Goal: Information Seeking & Learning: Check status

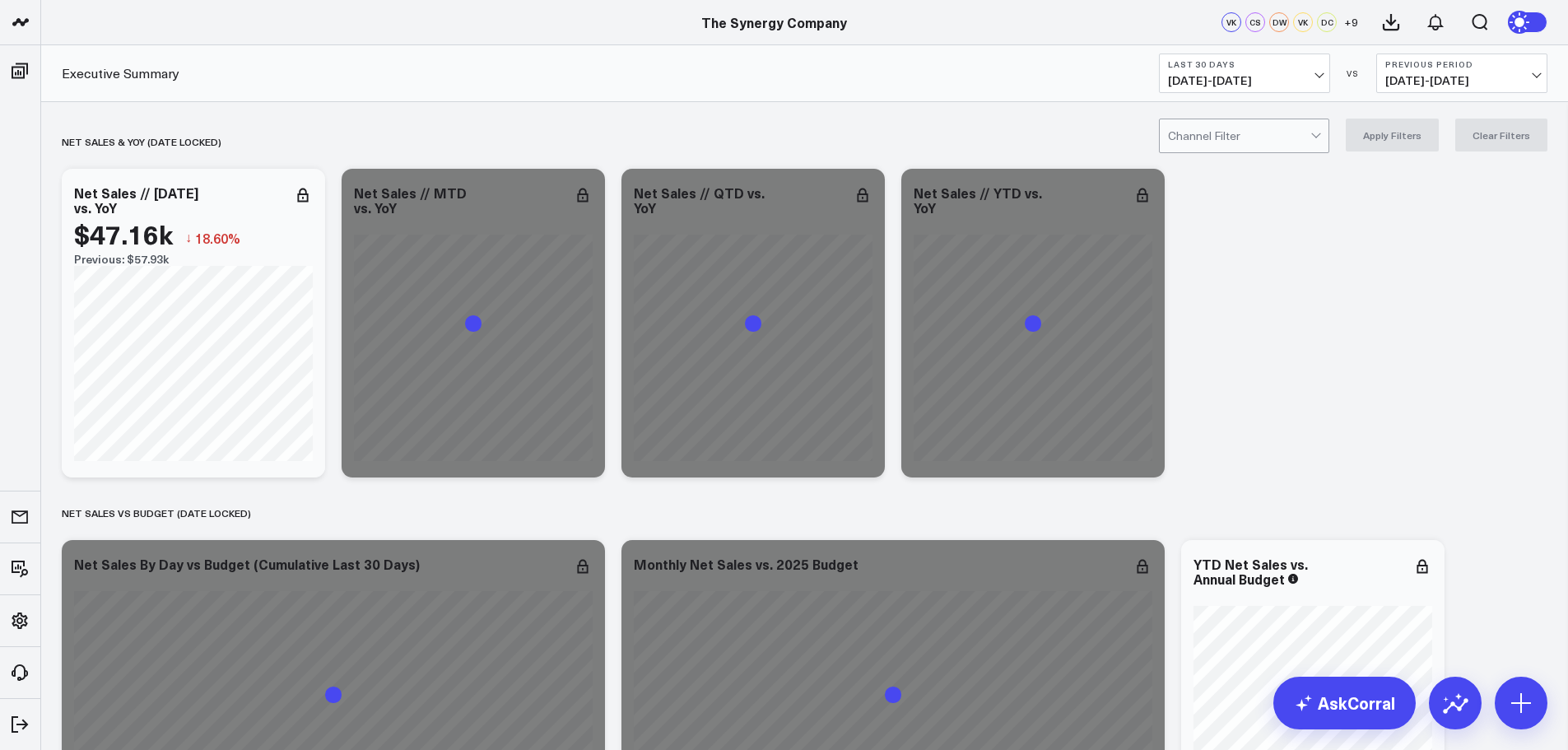
click at [1304, 137] on div at bounding box center [1239, 136] width 143 height 33
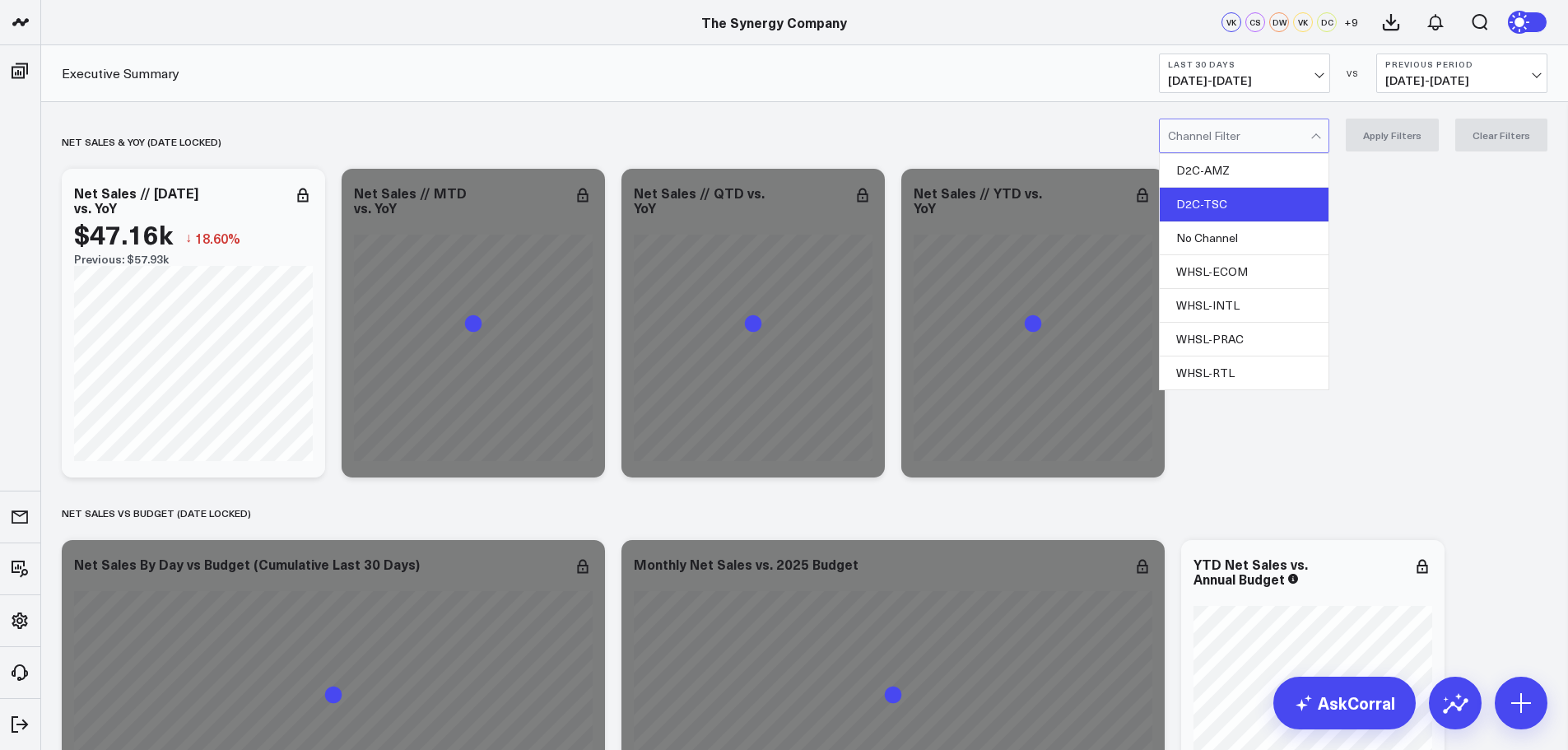
click at [1244, 202] on div "D2C-TSC" at bounding box center [1243, 204] width 168 height 34
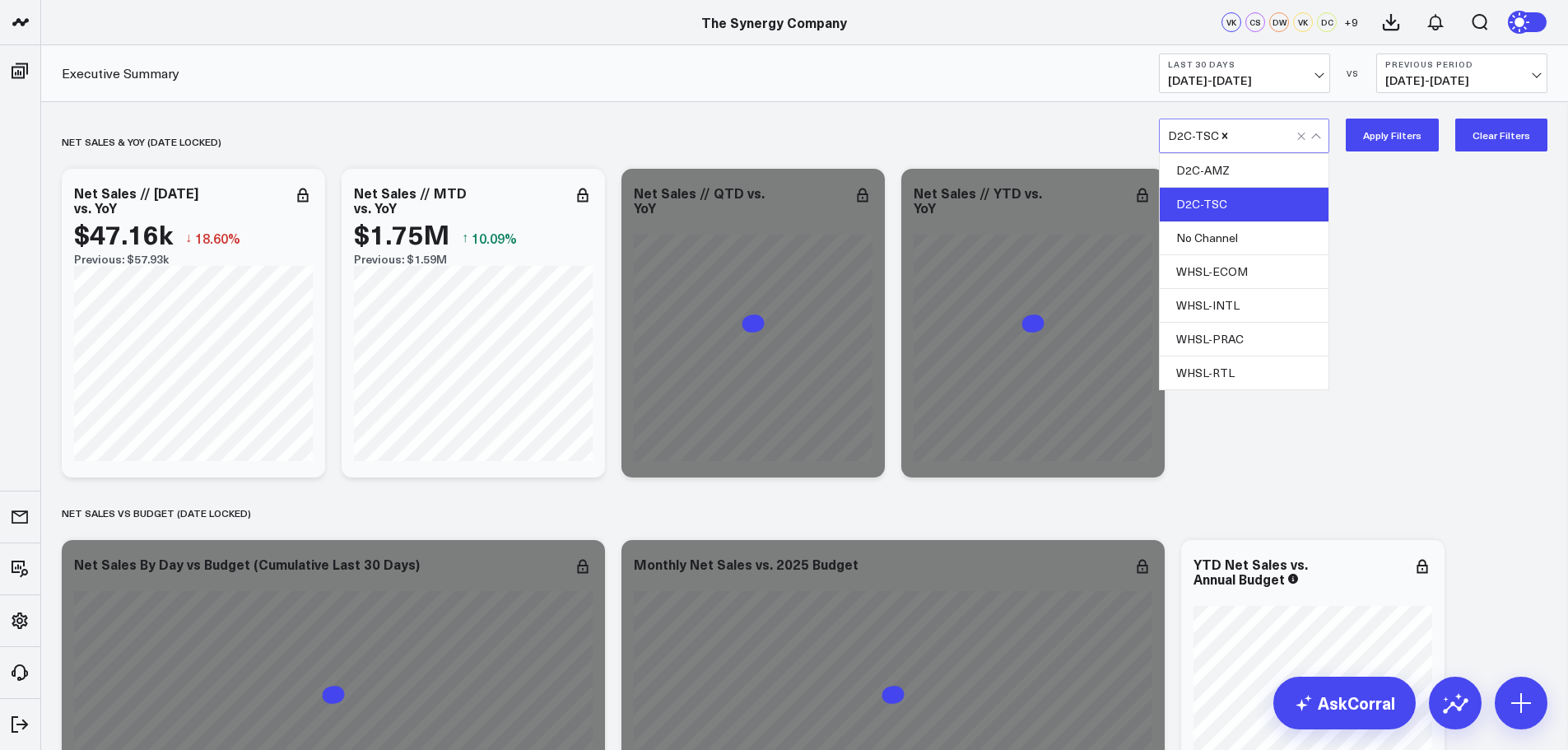
click at [1380, 139] on button "Apply Filters" at bounding box center [1391, 135] width 93 height 33
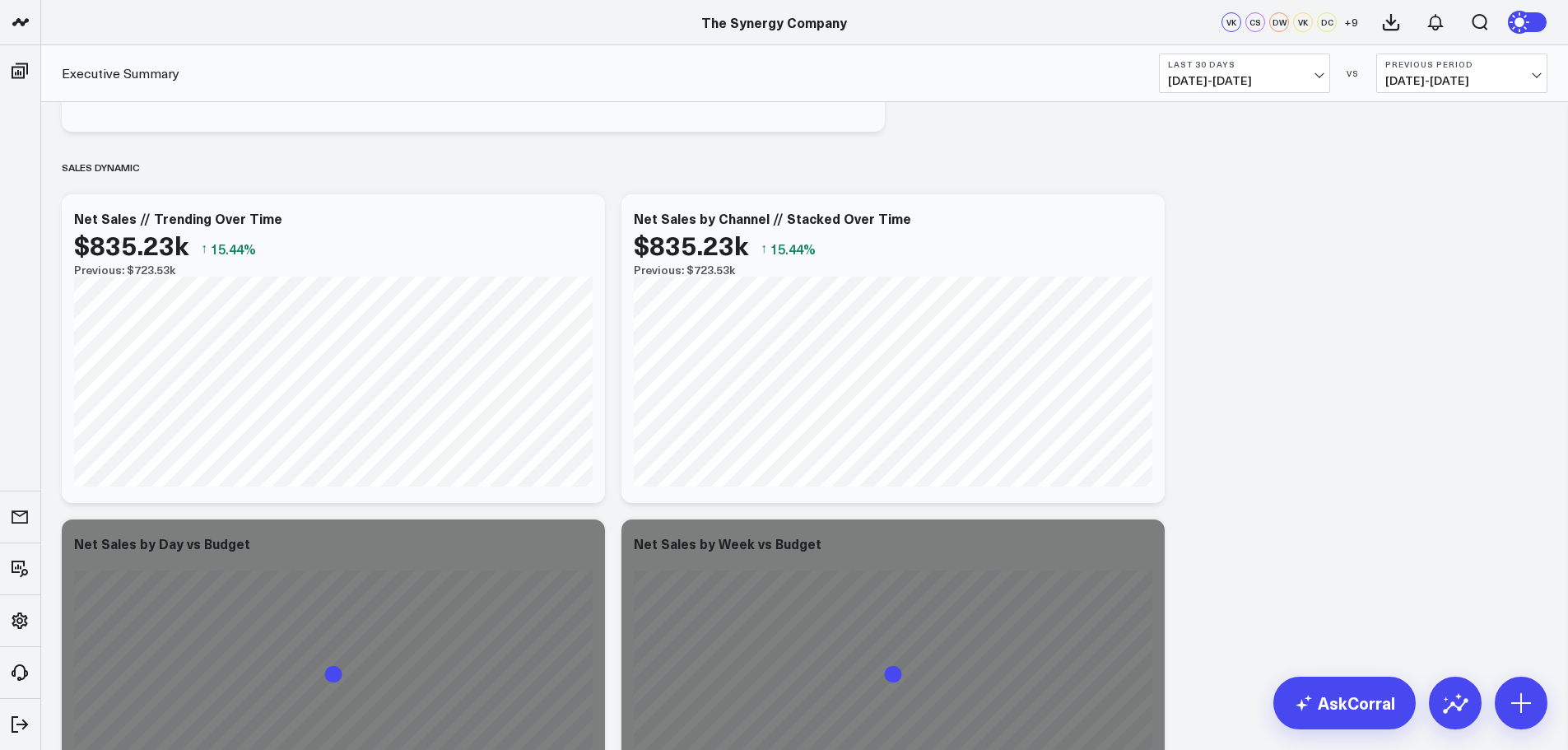
scroll to position [1152, 0]
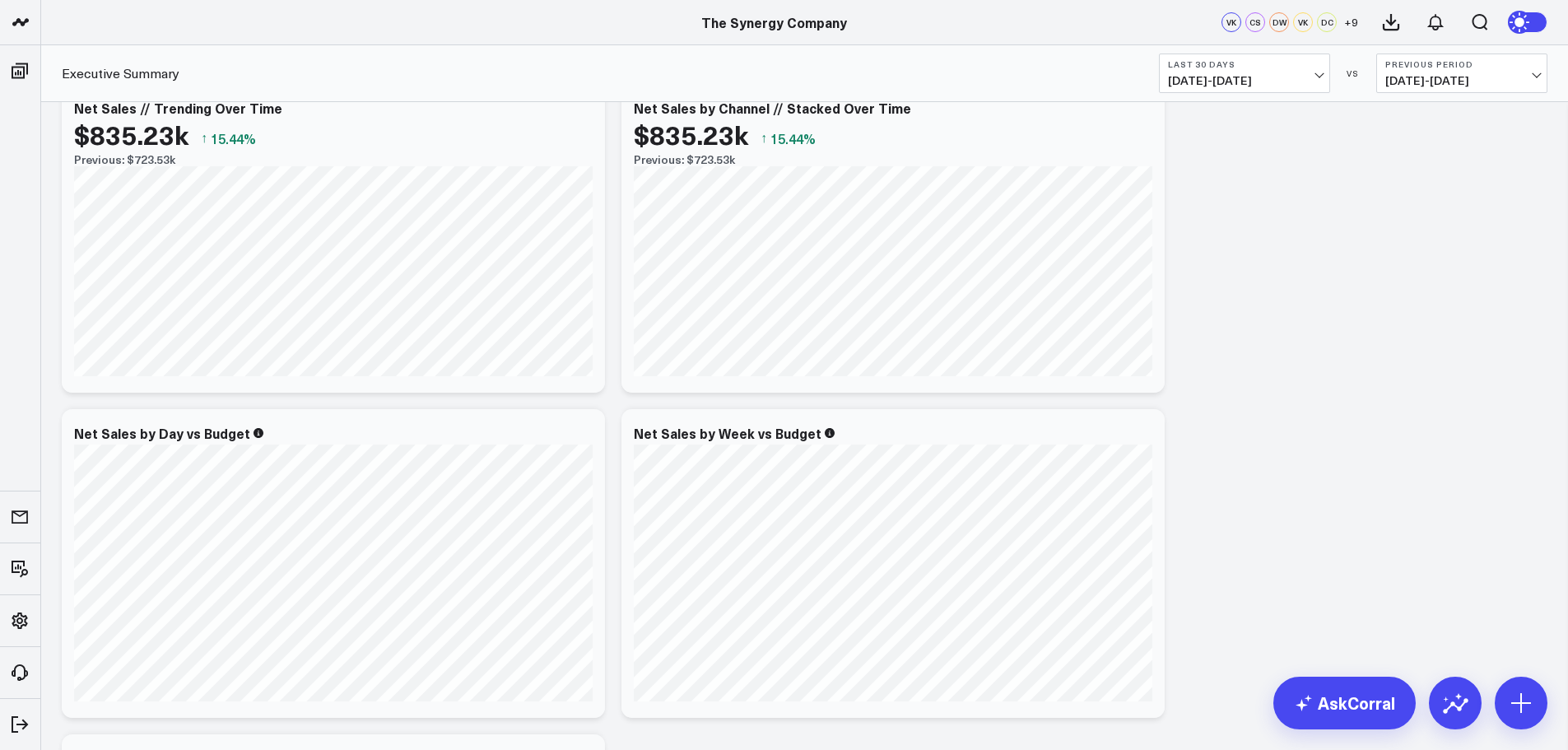
click at [1297, 75] on span "[DATE] - [DATE]" at bounding box center [1244, 80] width 153 height 13
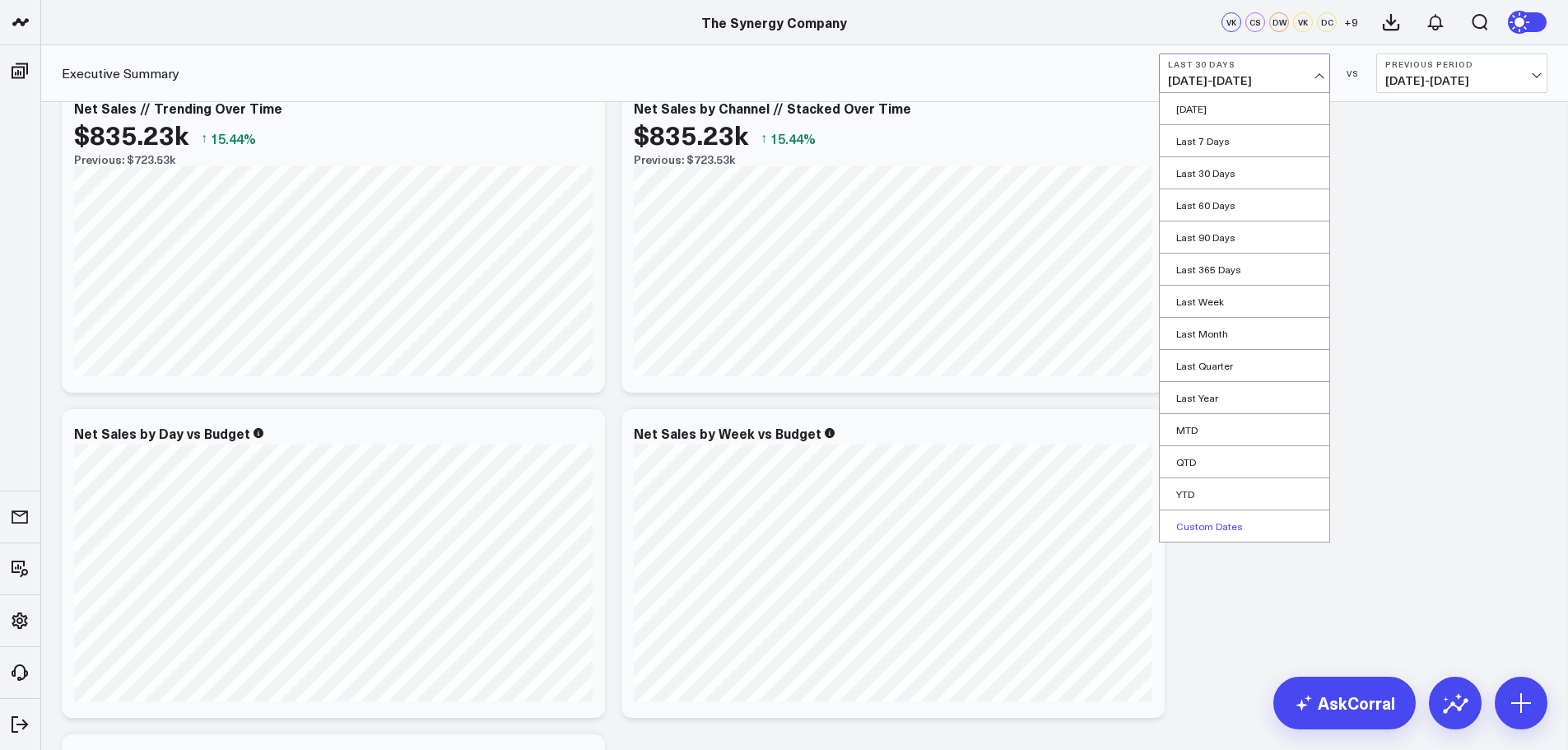
click at [1204, 519] on link "Custom Dates" at bounding box center [1244, 525] width 169 height 31
select select "8"
select select "2025"
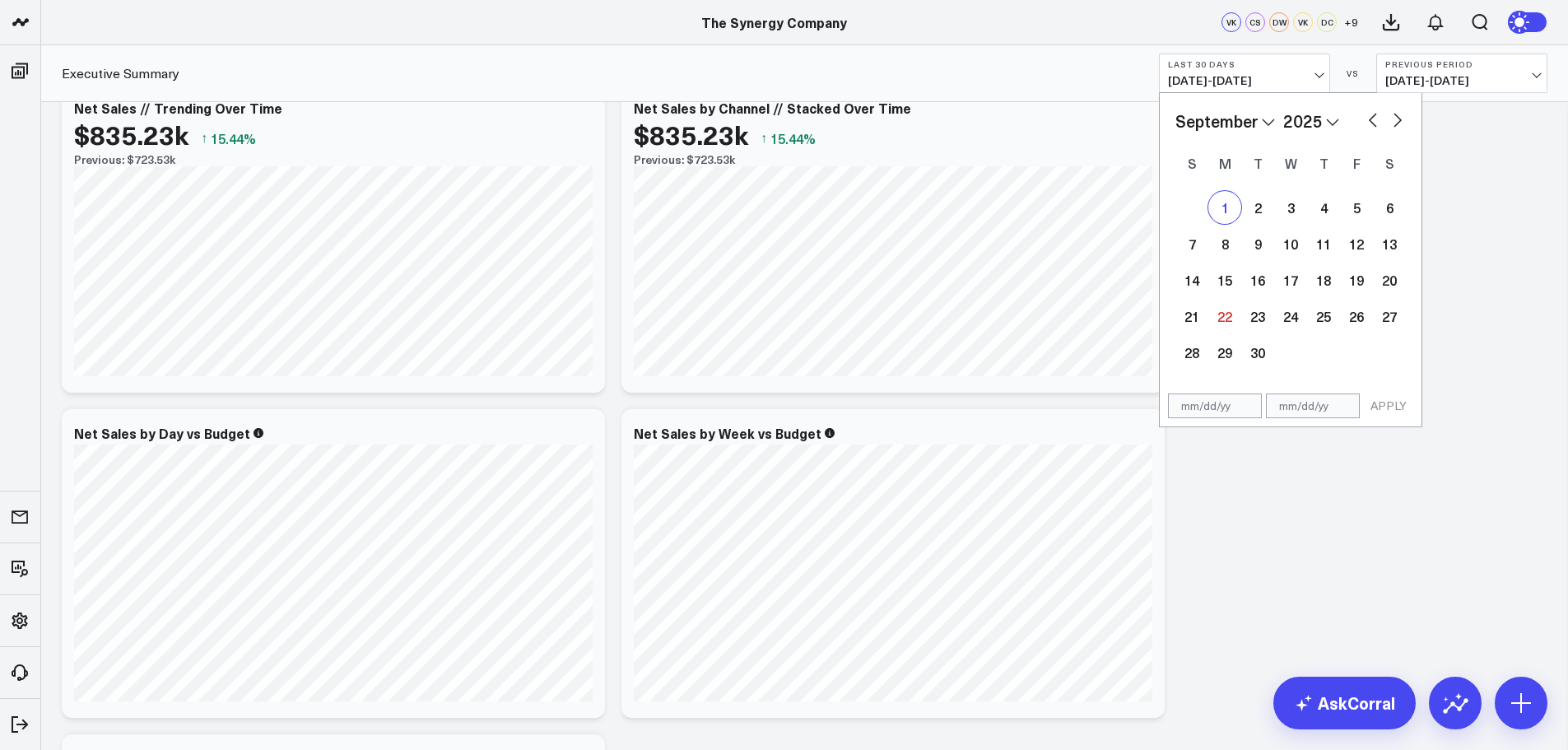
click at [1219, 206] on div "1" at bounding box center [1225, 207] width 33 height 33
type input "[DATE]"
select select "8"
select select "2025"
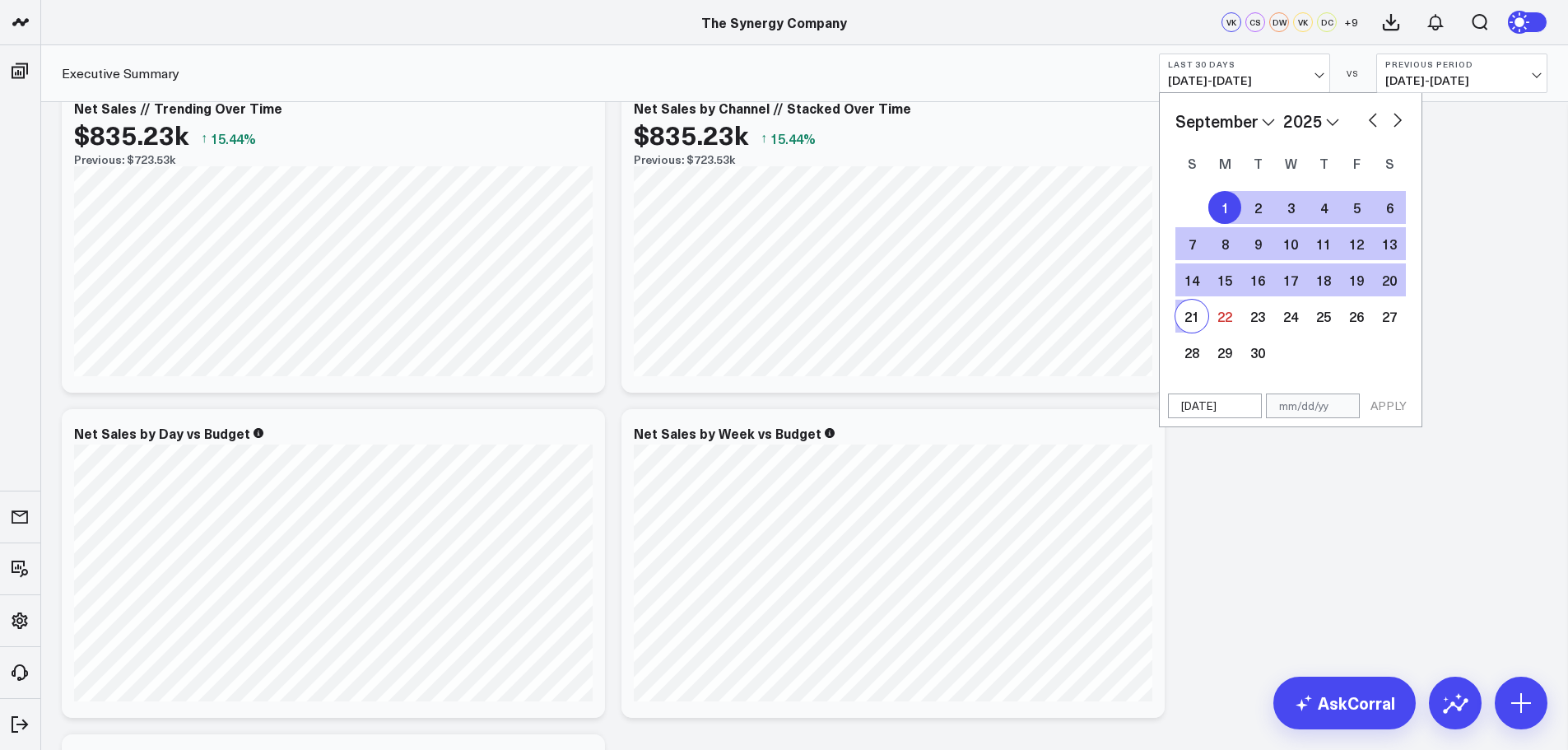
click at [1193, 317] on div "21" at bounding box center [1192, 317] width 33 height 33
type input "[DATE]"
select select "8"
select select "2025"
click at [1383, 404] on button "APPLY" at bounding box center [1389, 405] width 50 height 25
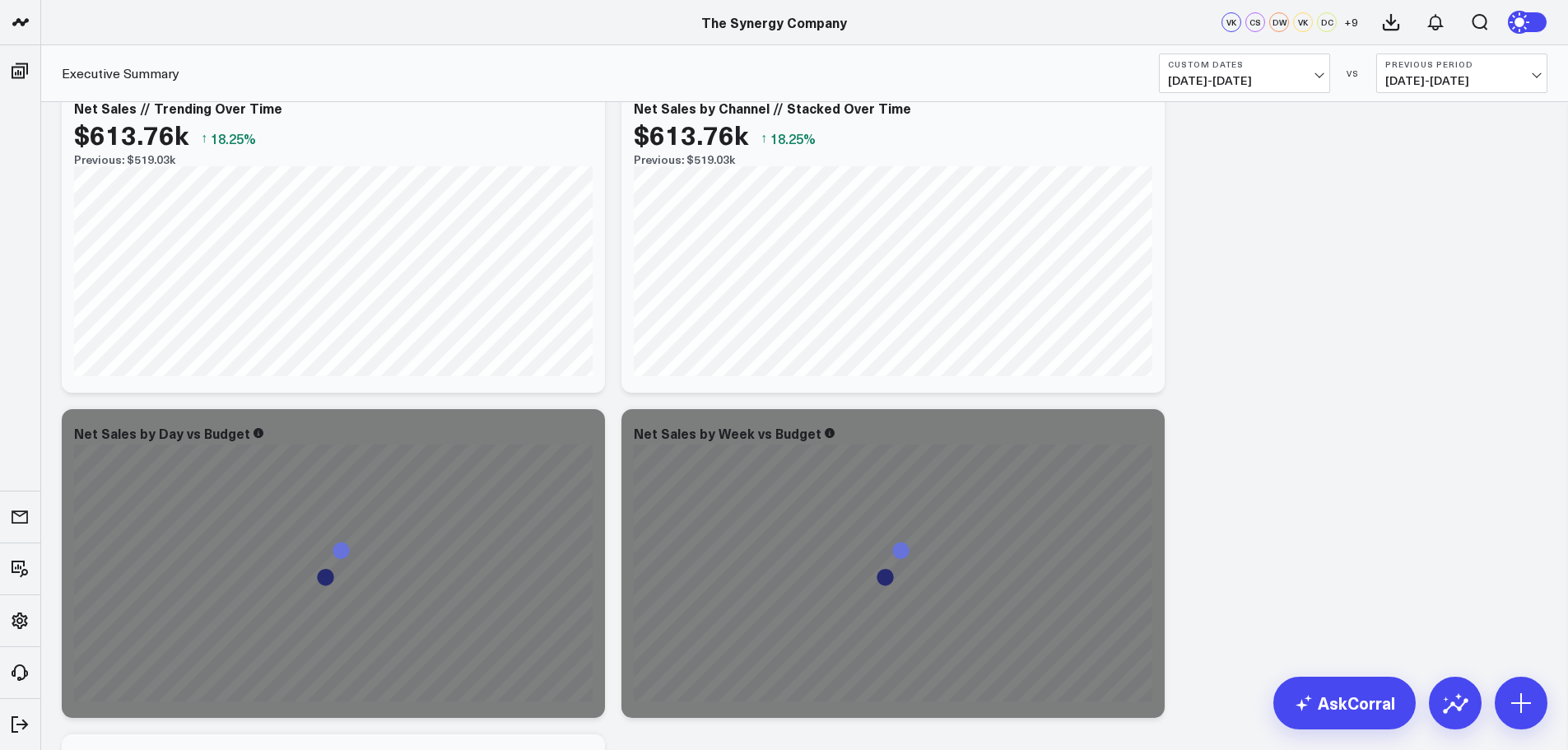
click at [1521, 61] on b "Previous Period" at bounding box center [1461, 63] width 153 height 10
click at [1445, 200] on link "No Comparison" at bounding box center [1461, 205] width 169 height 31
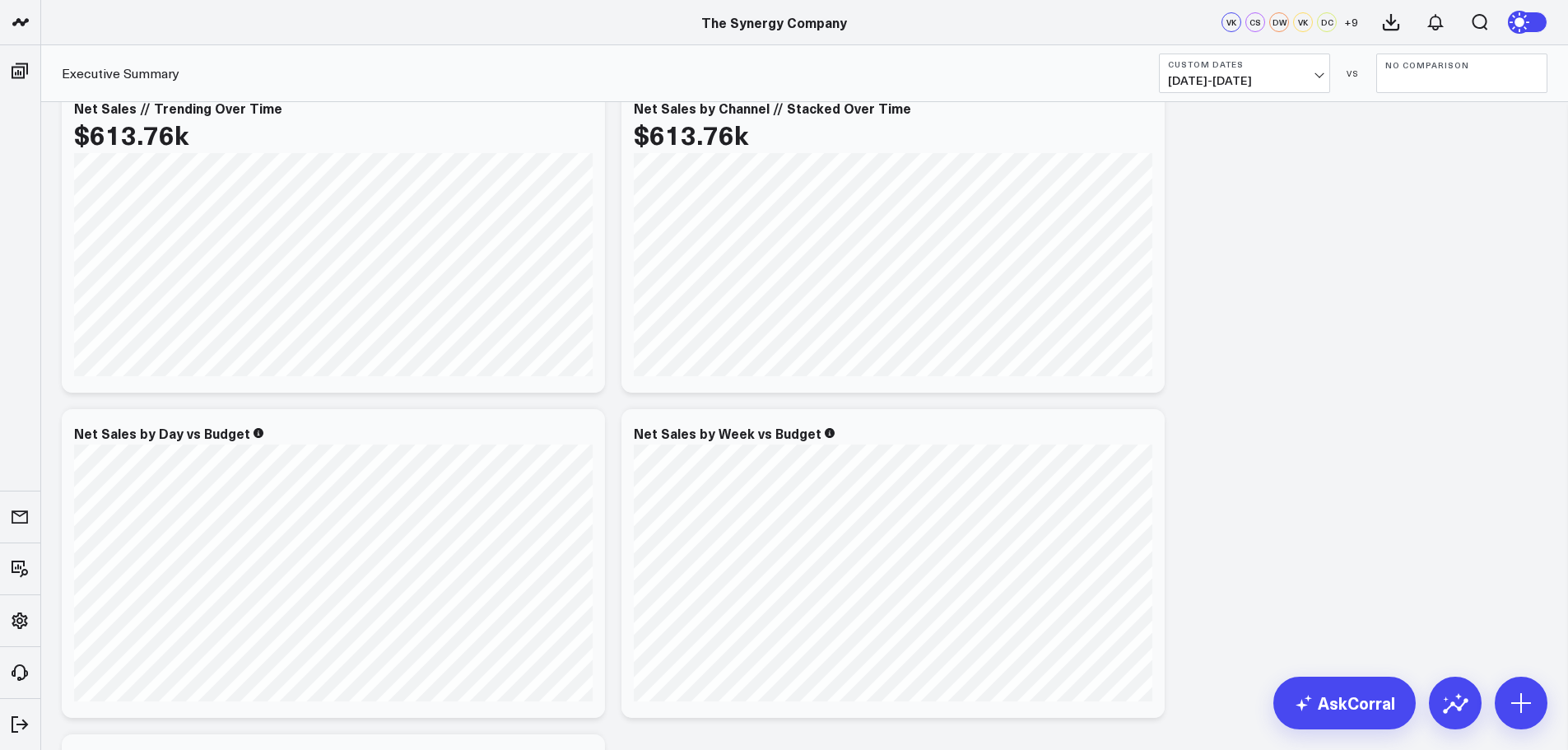
click at [1304, 76] on span "[DATE] - [DATE]" at bounding box center [1244, 80] width 153 height 13
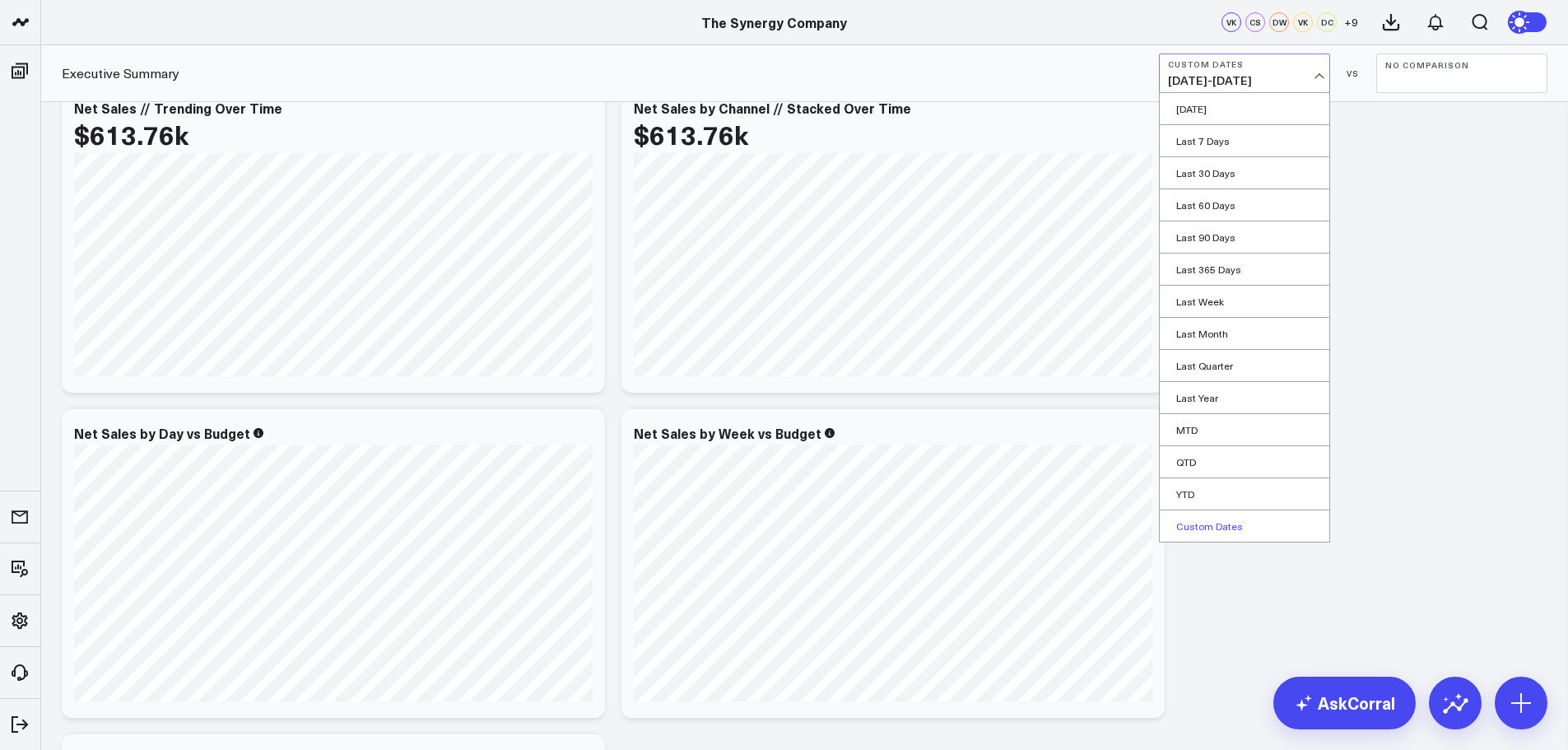
click at [1254, 521] on link "Custom Dates" at bounding box center [1244, 525] width 169 height 31
select select "8"
select select "2025"
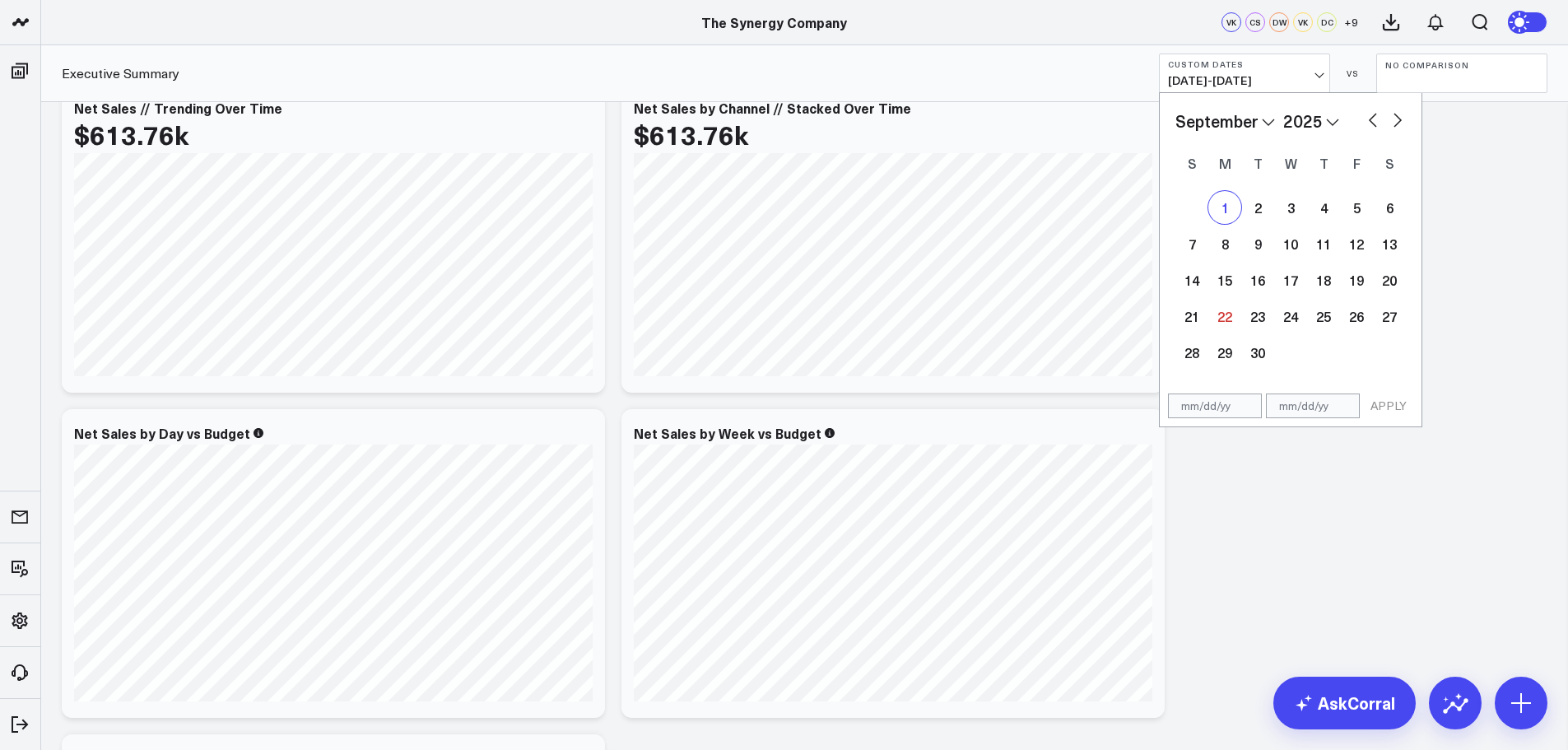
click at [1227, 206] on div "1" at bounding box center [1225, 207] width 33 height 33
type input "[DATE]"
select select "8"
select select "2025"
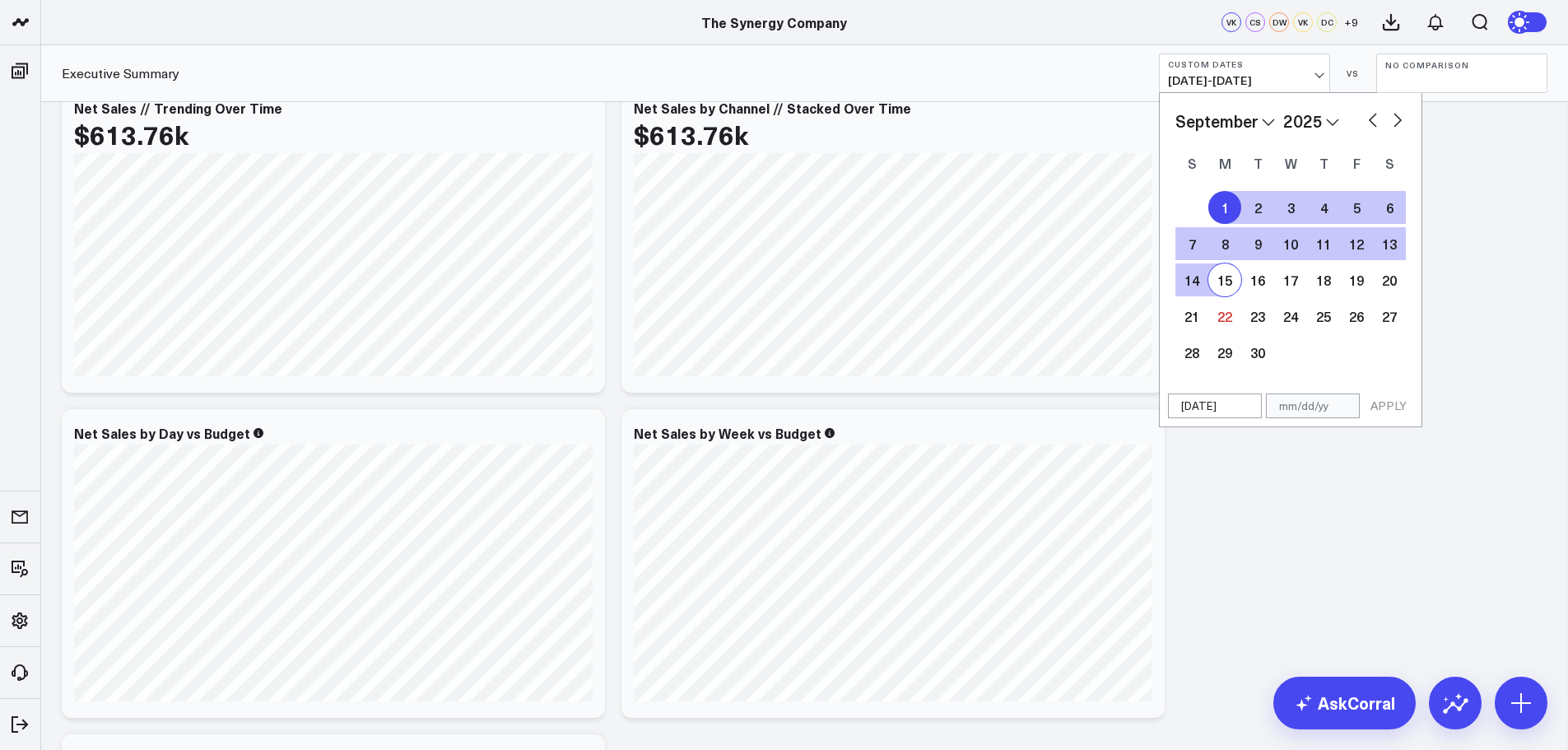
click at [1227, 283] on div "15" at bounding box center [1225, 280] width 33 height 33
type input "[DATE]"
select select "8"
select select "2025"
click at [1385, 403] on button "APPLY" at bounding box center [1389, 405] width 50 height 25
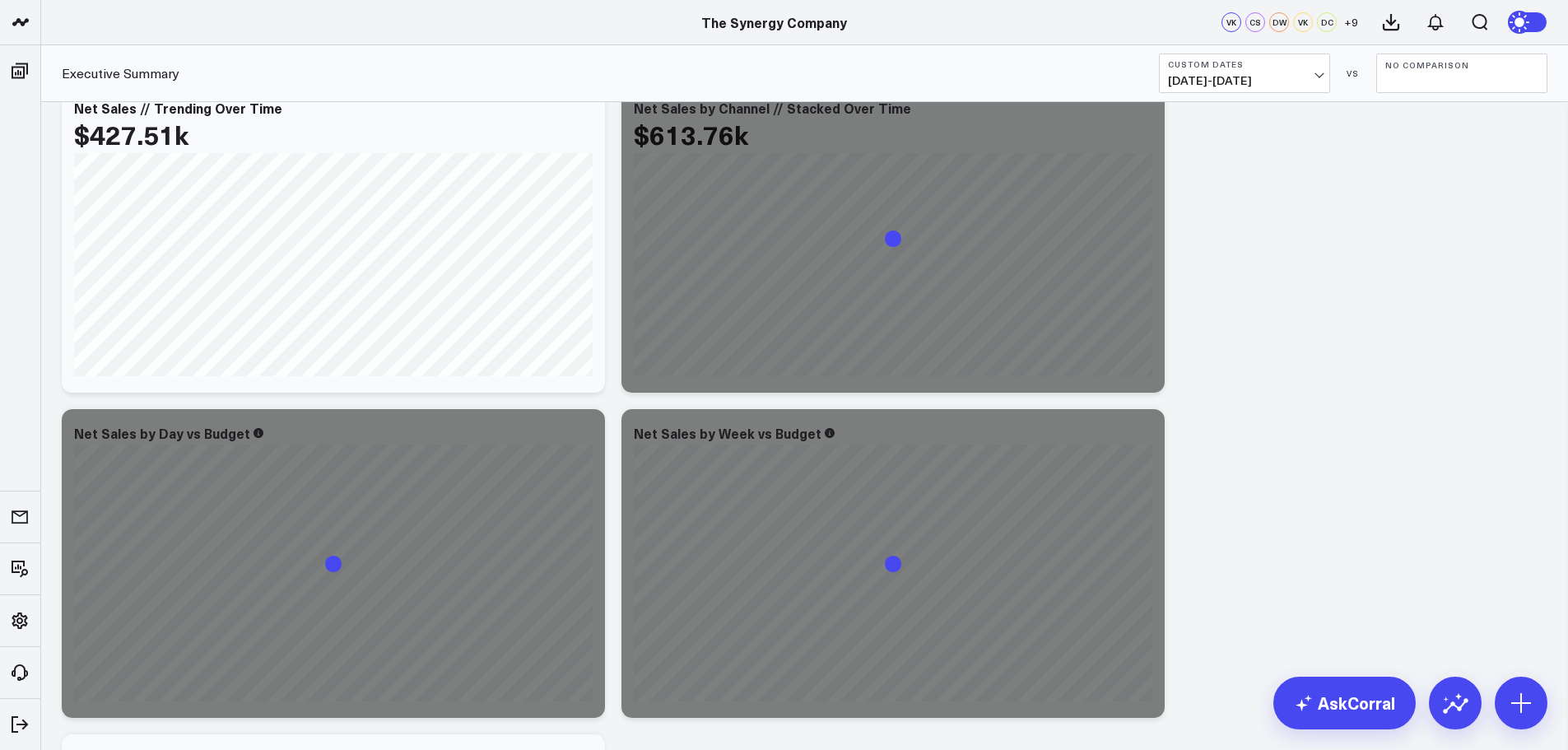
scroll to position [1070, 0]
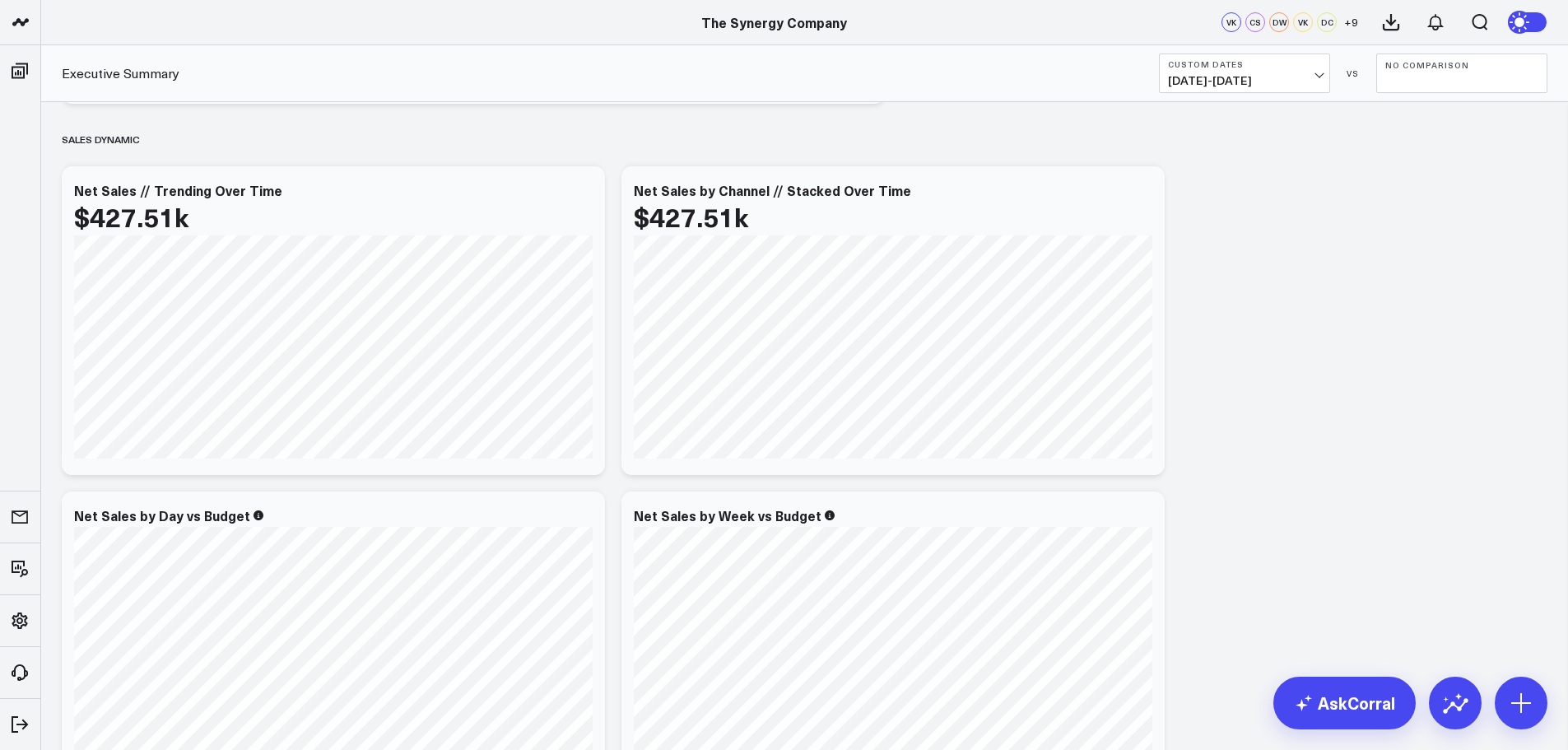
click at [1303, 82] on span "[DATE] - [DATE]" at bounding box center [1244, 80] width 153 height 13
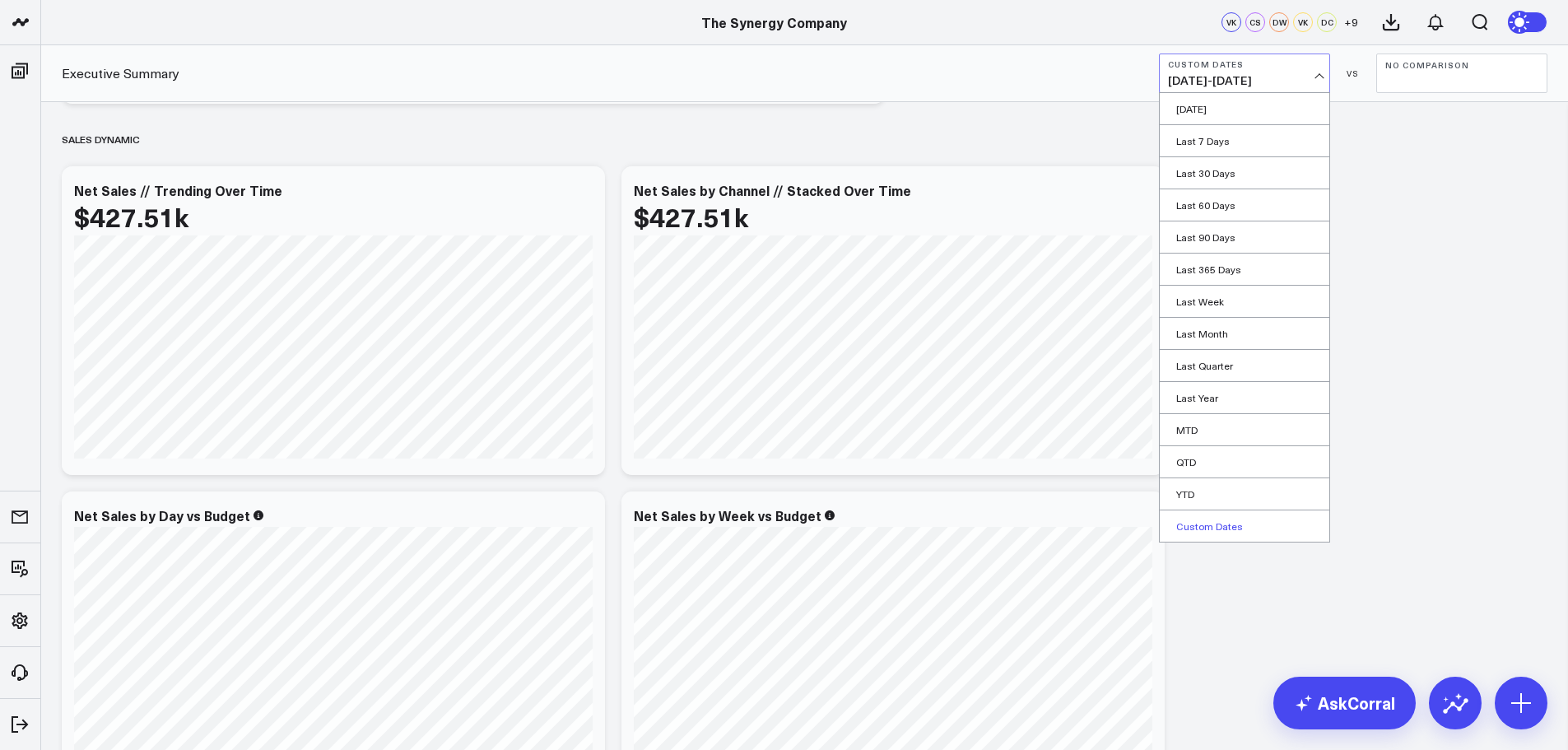
click at [1217, 519] on link "Custom Dates" at bounding box center [1244, 525] width 169 height 31
select select "8"
select select "2025"
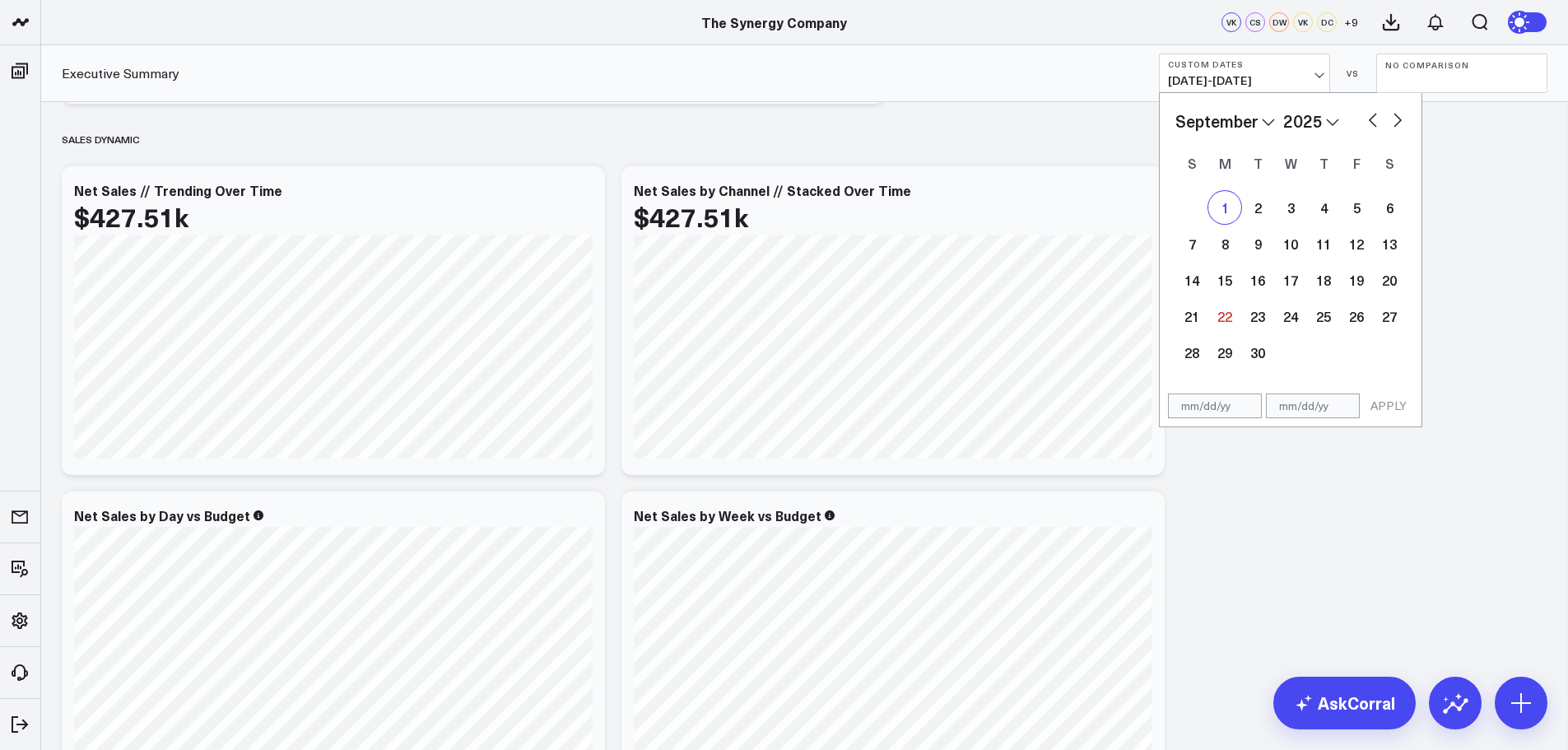
click at [1228, 215] on div "1" at bounding box center [1225, 207] width 33 height 33
select select "8"
select select "2025"
type input "[DATE]"
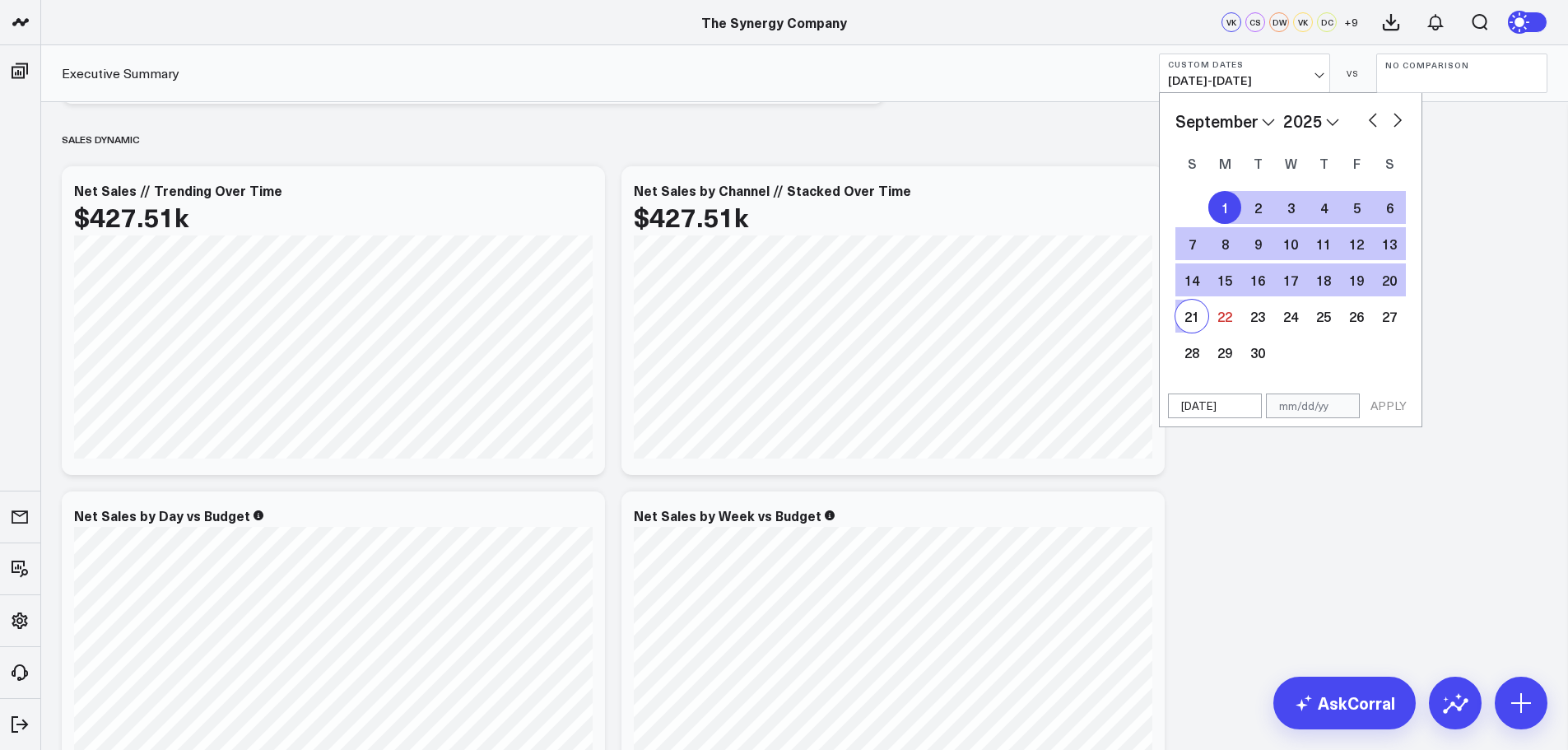
click at [1190, 313] on div "21" at bounding box center [1192, 317] width 33 height 33
type input "[DATE]"
select select "8"
select select "2025"
click at [1382, 401] on button "APPLY" at bounding box center [1389, 405] width 50 height 25
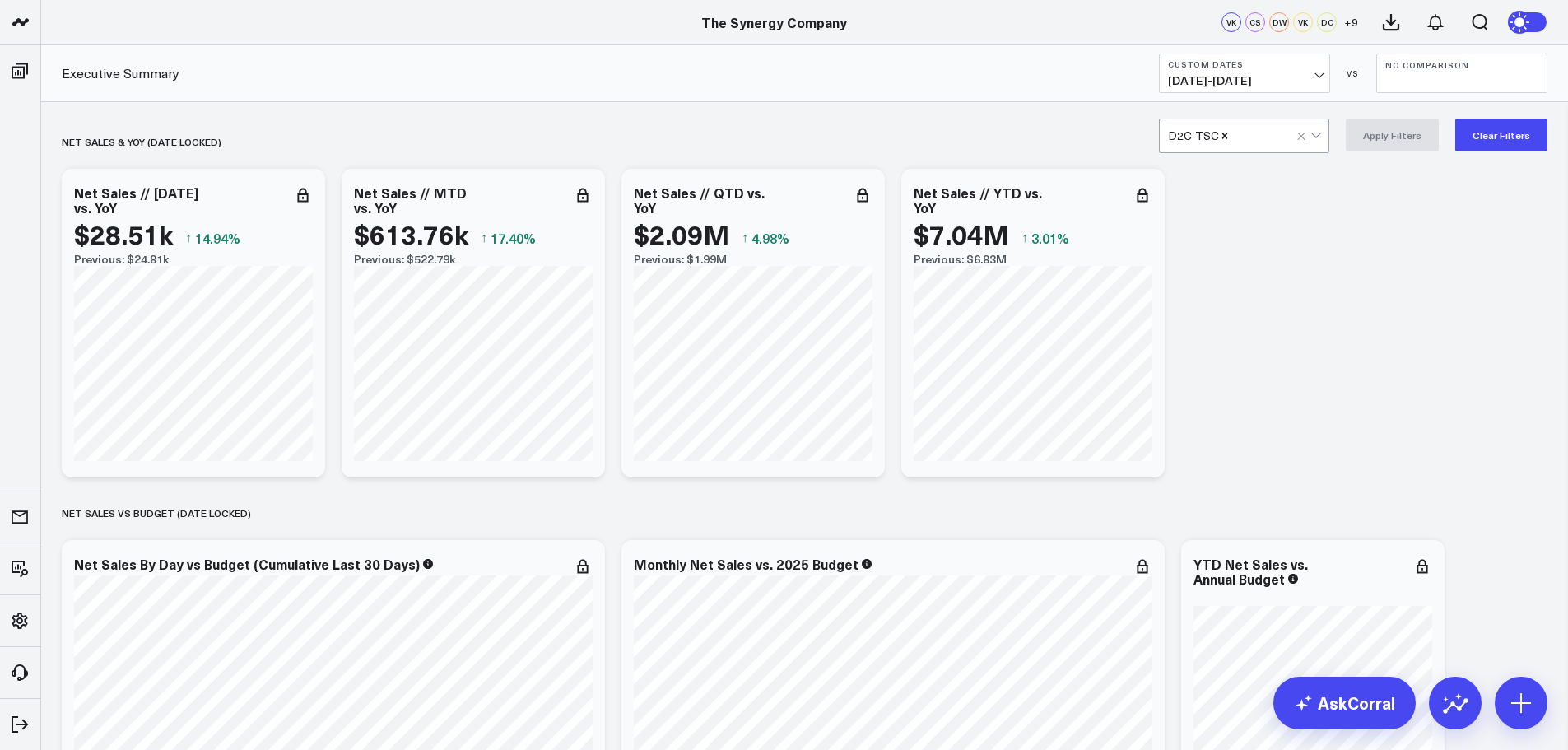
drag, startPoint x: 1227, startPoint y: 135, endPoint x: 1239, endPoint y: 134, distance: 12.0
click at [1227, 134] on icon "Remove D2C-TSC" at bounding box center [1225, 135] width 12 height 12
click at [1311, 137] on span at bounding box center [1310, 136] width 1 height 33
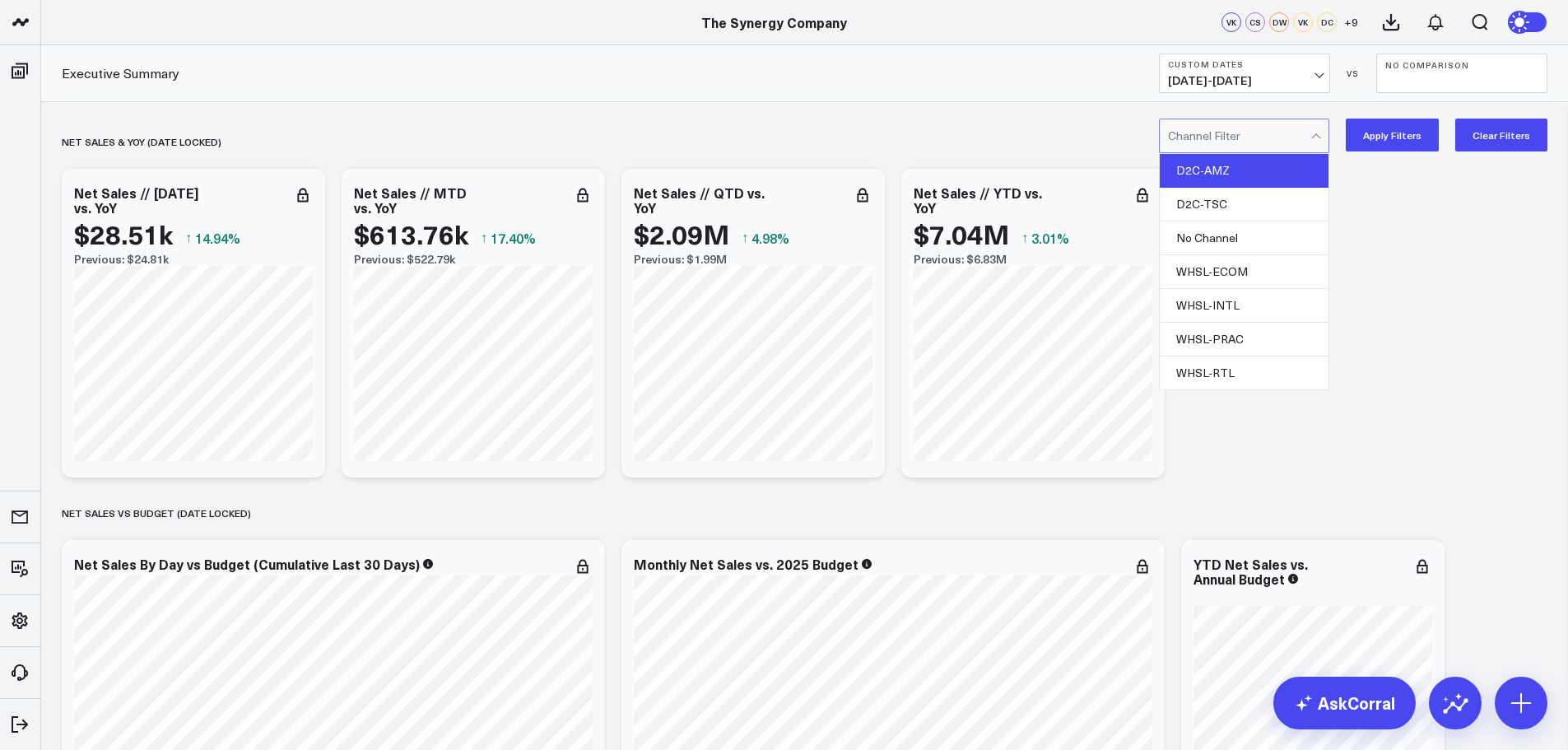
click at [1246, 167] on div "D2C-AMZ" at bounding box center [1243, 170] width 168 height 34
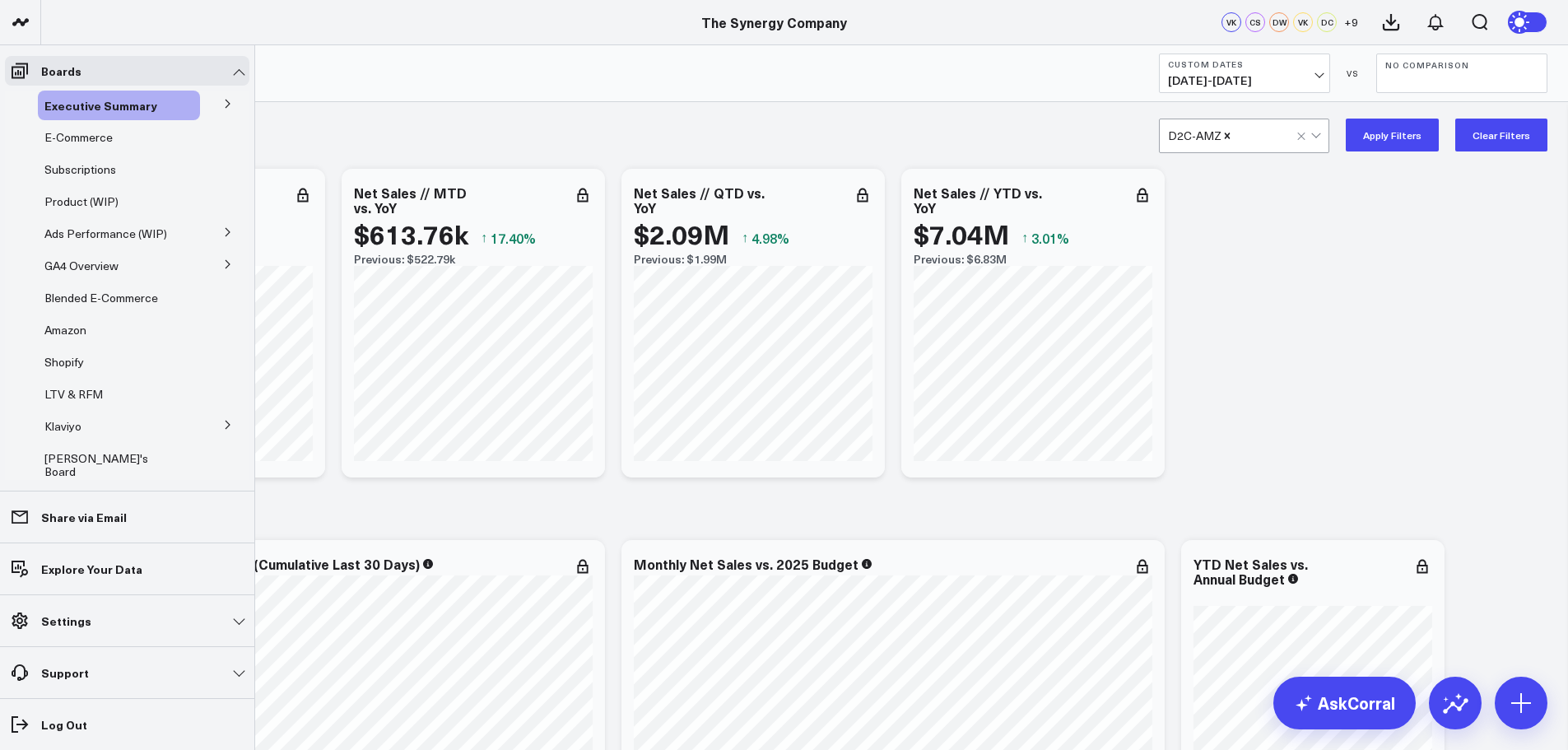
click at [223, 103] on icon at bounding box center [227, 103] width 10 height 10
click at [72, 133] on span "Ship Date" at bounding box center [80, 134] width 52 height 16
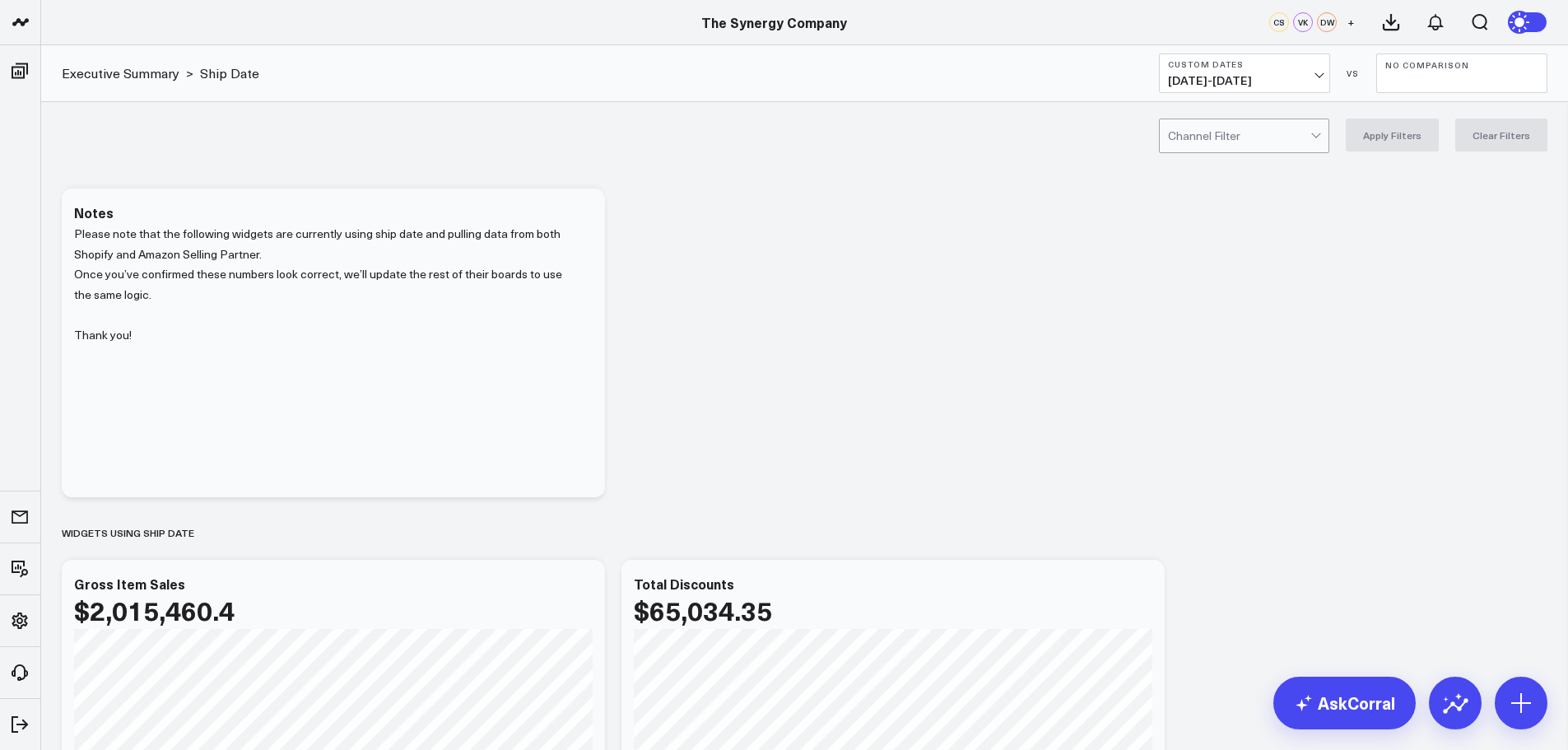
click at [1286, 135] on div at bounding box center [1239, 136] width 143 height 33
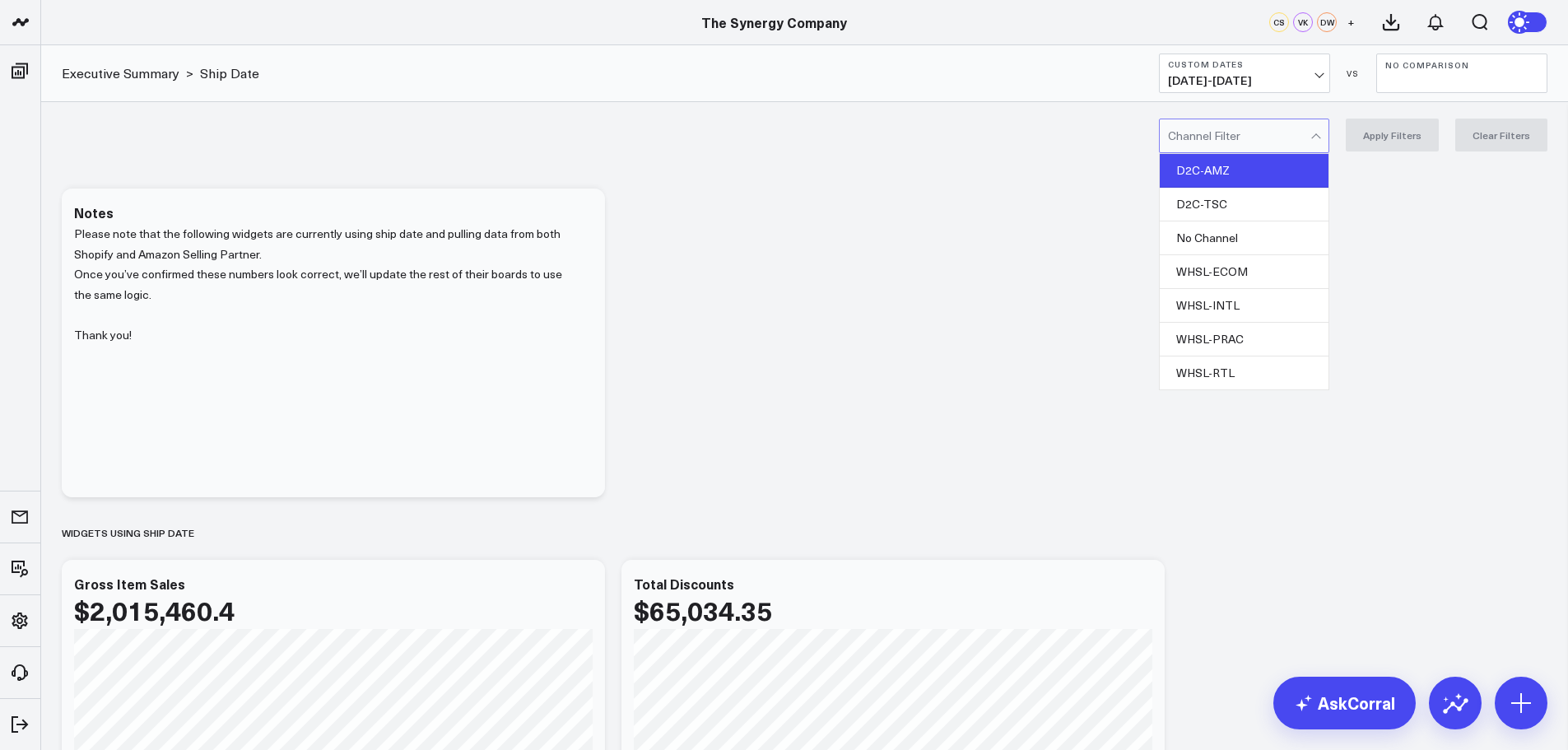
click at [1246, 160] on div "D2C-AMZ" at bounding box center [1243, 170] width 168 height 34
click at [1378, 138] on button "Apply Filters" at bounding box center [1391, 135] width 93 height 33
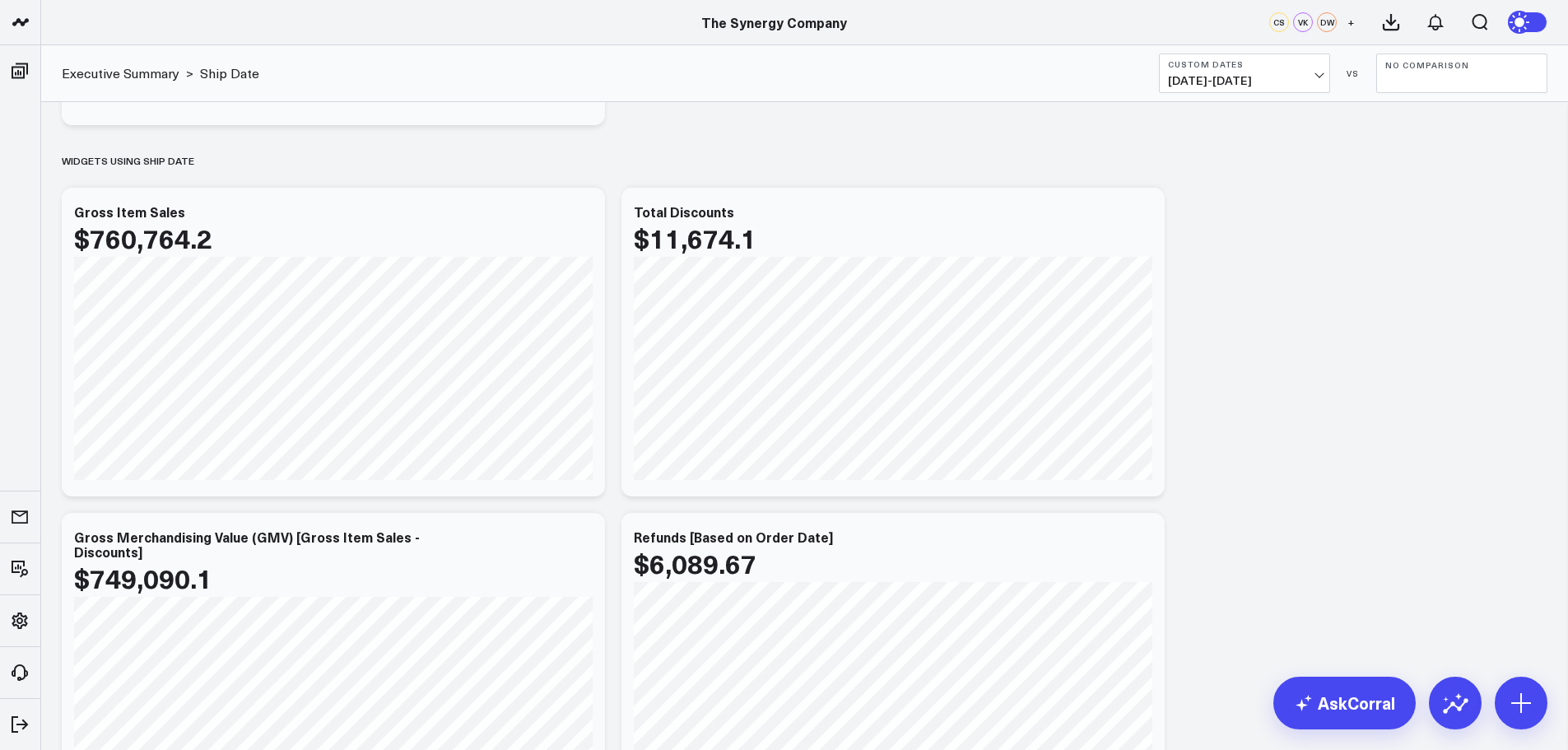
scroll to position [411, 0]
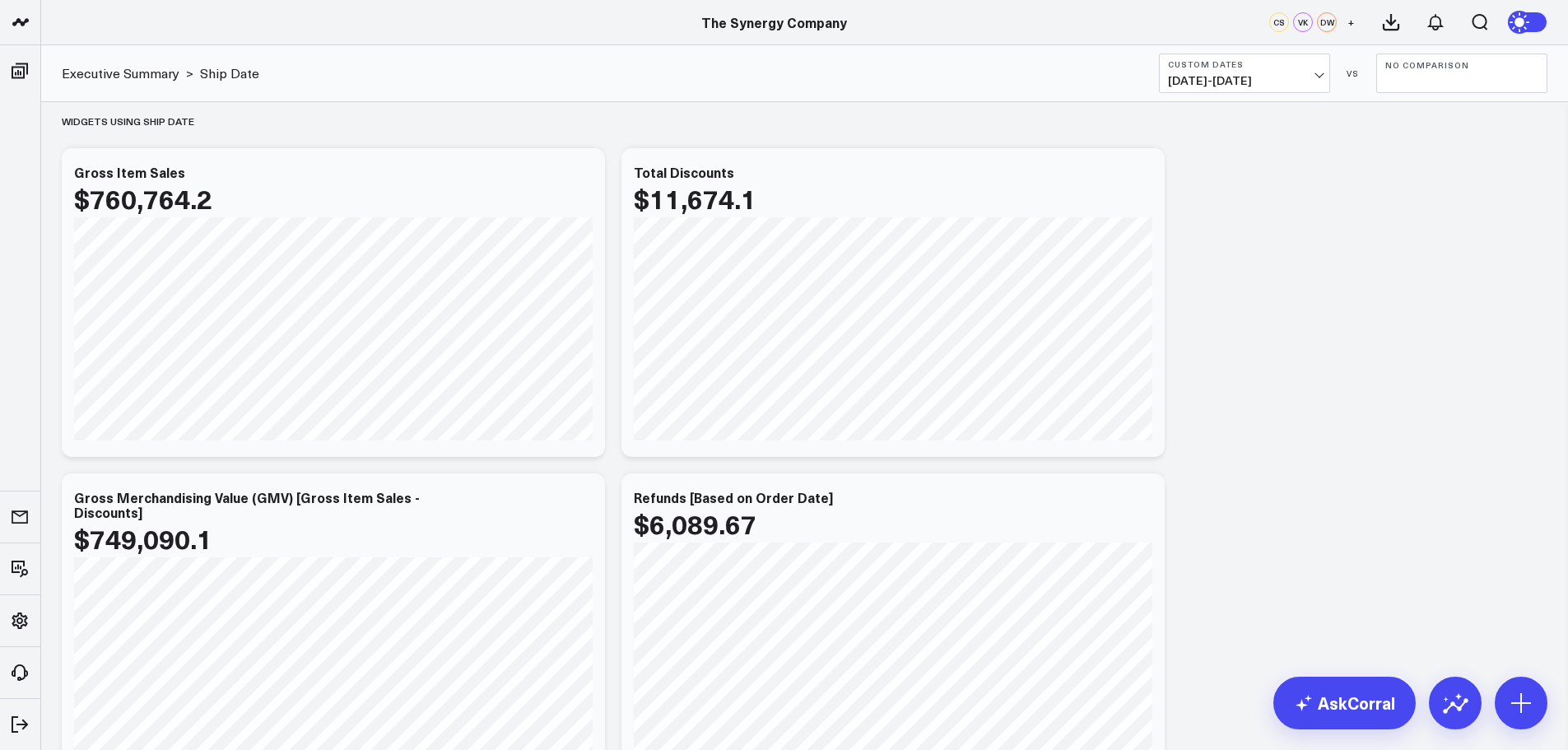
click at [1305, 72] on button "Custom Dates [DATE] - [DATE]" at bounding box center [1244, 73] width 171 height 40
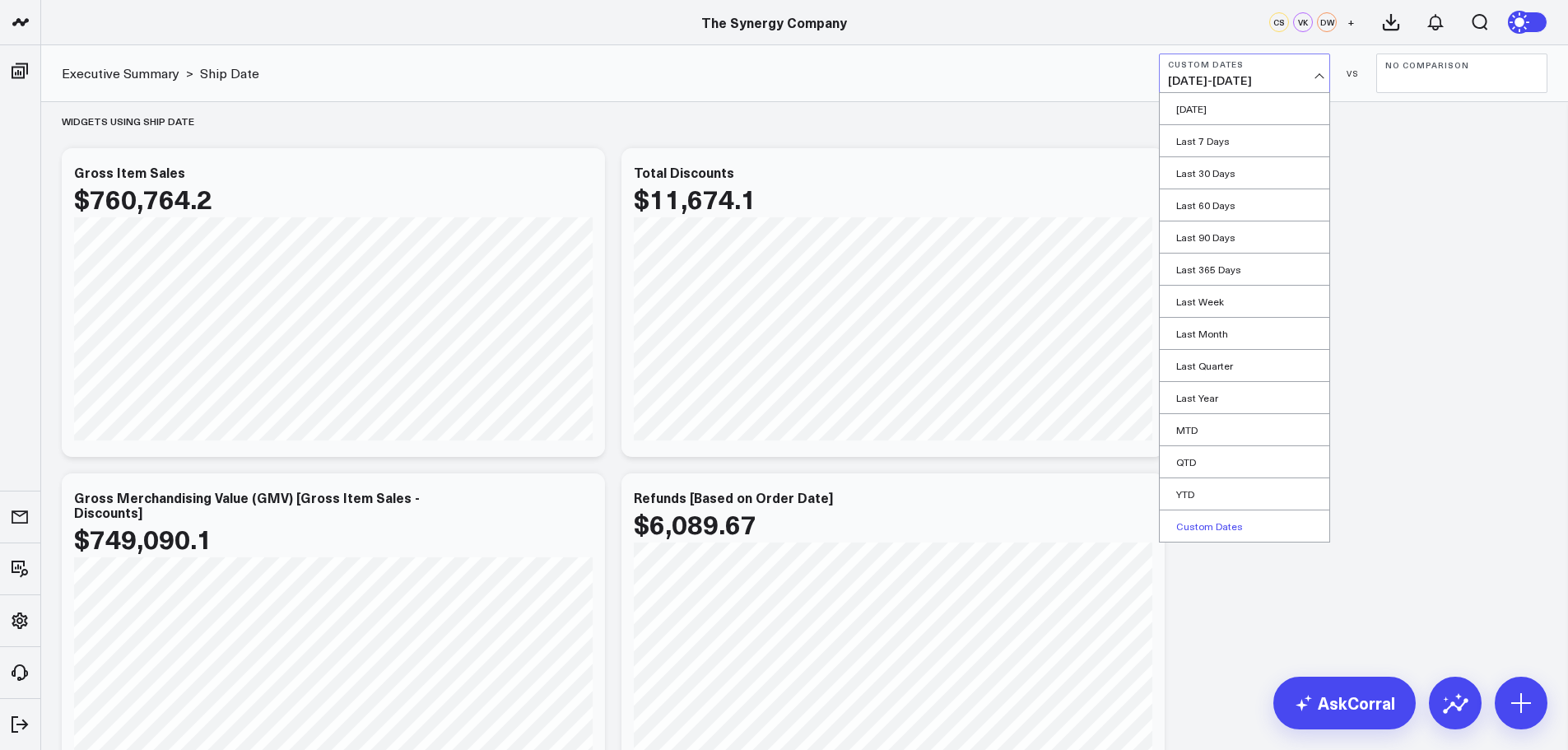
click at [1227, 519] on link "Custom Dates" at bounding box center [1244, 525] width 169 height 31
select select "8"
select select "2025"
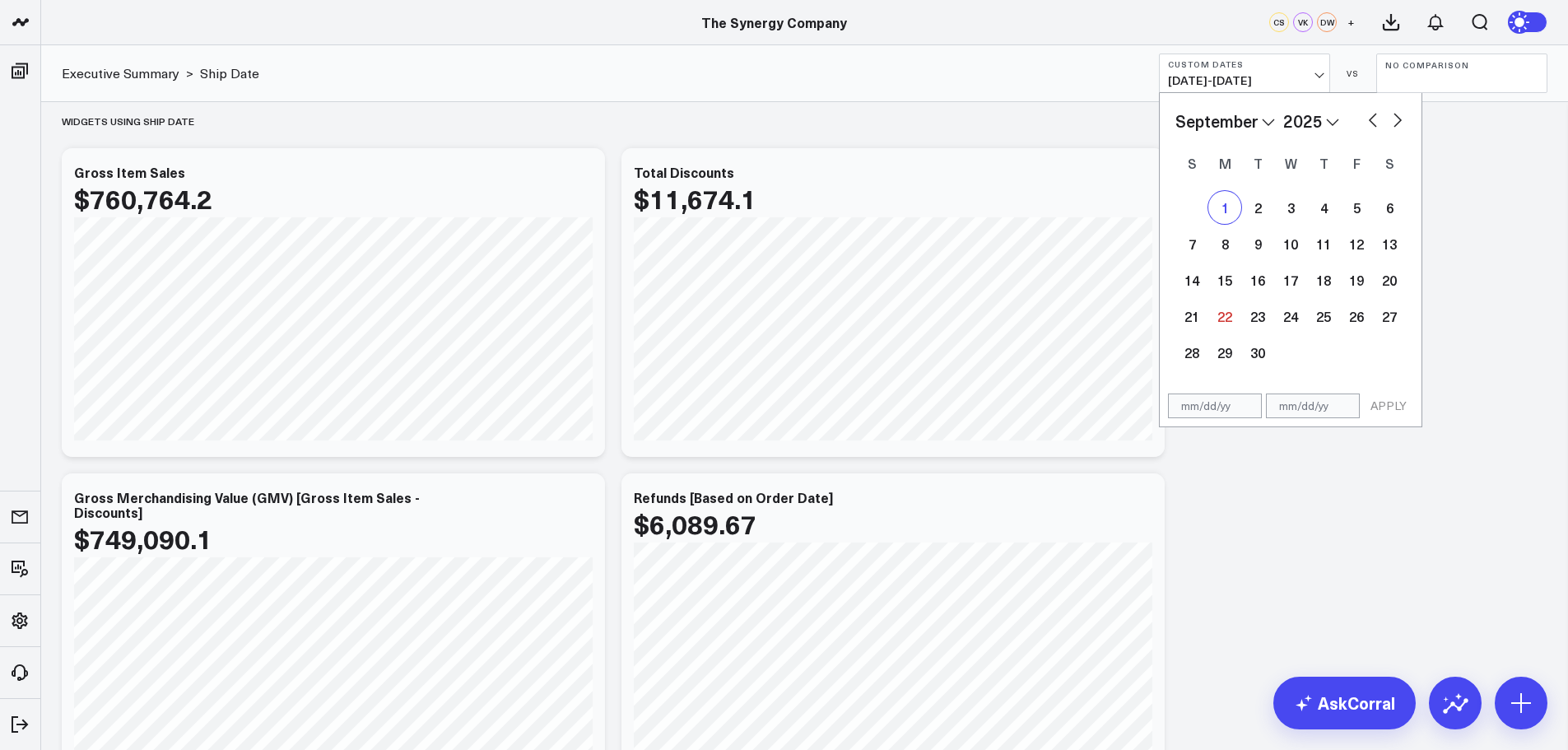
click at [1223, 204] on div "1" at bounding box center [1225, 207] width 33 height 33
type input "[DATE]"
select select "8"
select select "2025"
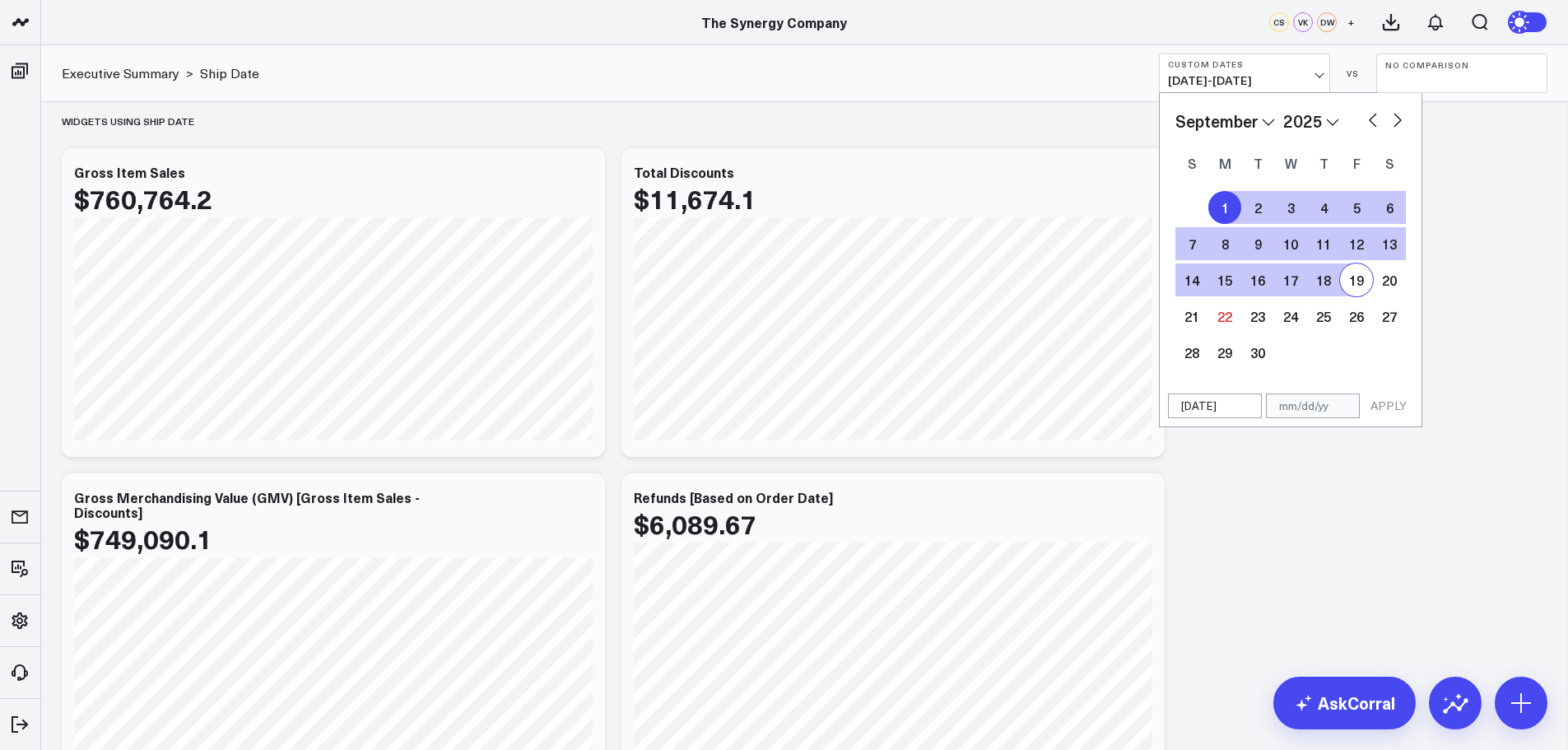
click at [1362, 285] on div "19" at bounding box center [1356, 280] width 33 height 33
type input "[DATE]"
select select "8"
select select "2025"
click at [1387, 403] on button "APPLY" at bounding box center [1389, 405] width 50 height 25
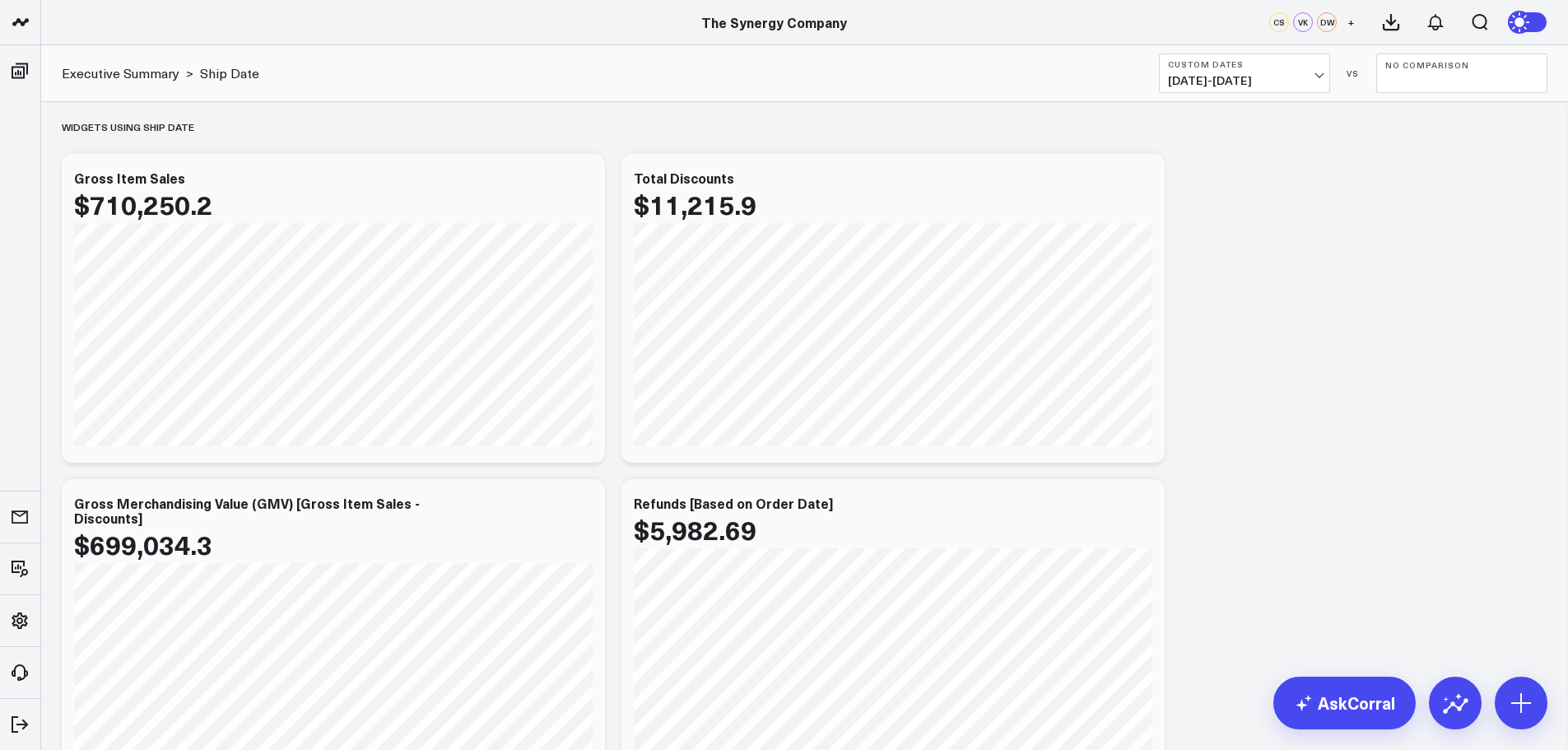
scroll to position [411, 0]
